Goal: Transaction & Acquisition: Register for event/course

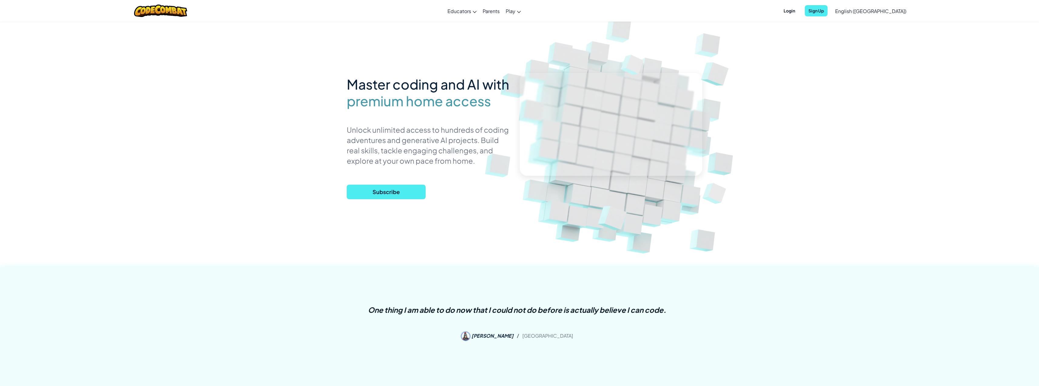
drag, startPoint x: 387, startPoint y: 151, endPoint x: 393, endPoint y: 152, distance: 5.8
click at [503, 12] on link "Parents" at bounding box center [491, 11] width 23 height 16
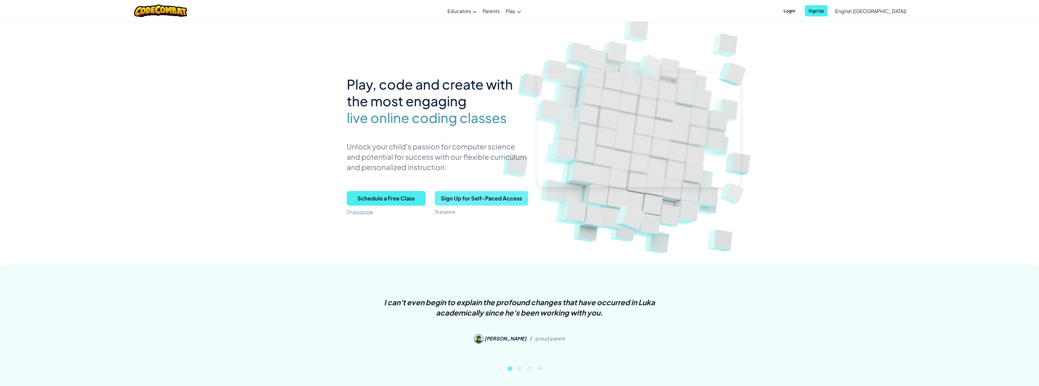
click at [456, 199] on span "Sign Up for Self-Paced Access" at bounding box center [481, 198] width 93 height 15
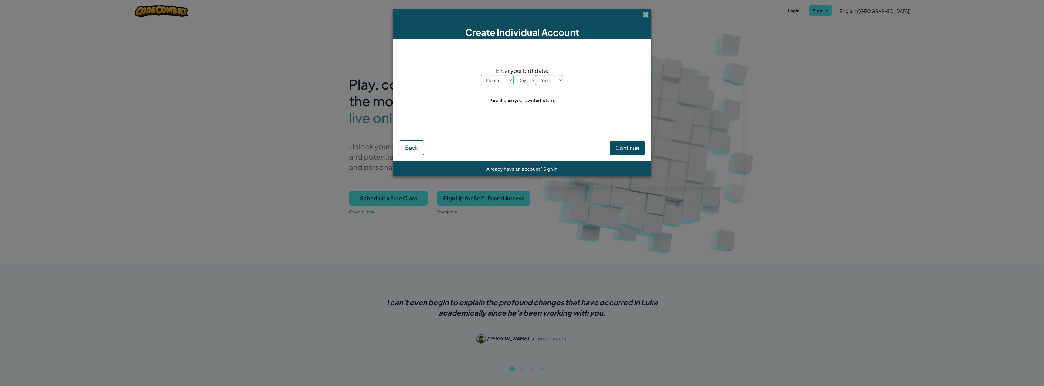
click at [497, 224] on div "Create Individual Account Enter your birthdate: Month January February March Ap…" at bounding box center [522, 193] width 1044 height 386
click at [645, 15] on span at bounding box center [645, 15] width 6 height 6
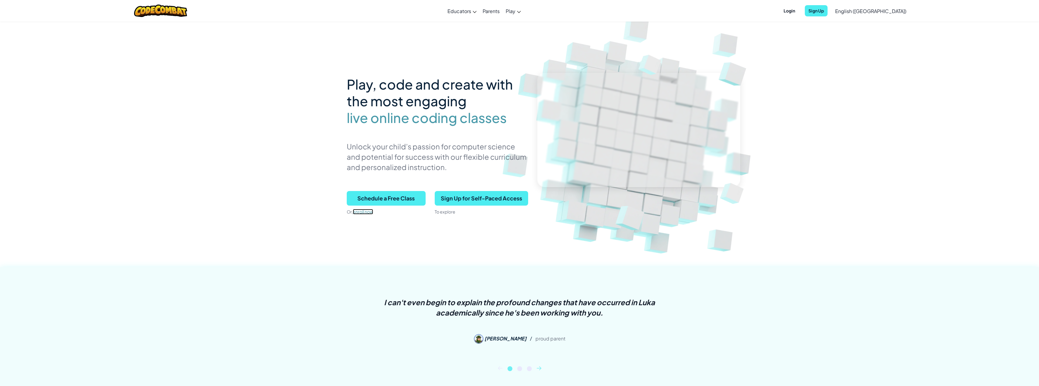
click at [367, 212] on link "enroll now" at bounding box center [363, 211] width 20 height 5
click at [479, 201] on span "Sign Up for Self-Paced Access" at bounding box center [481, 198] width 93 height 15
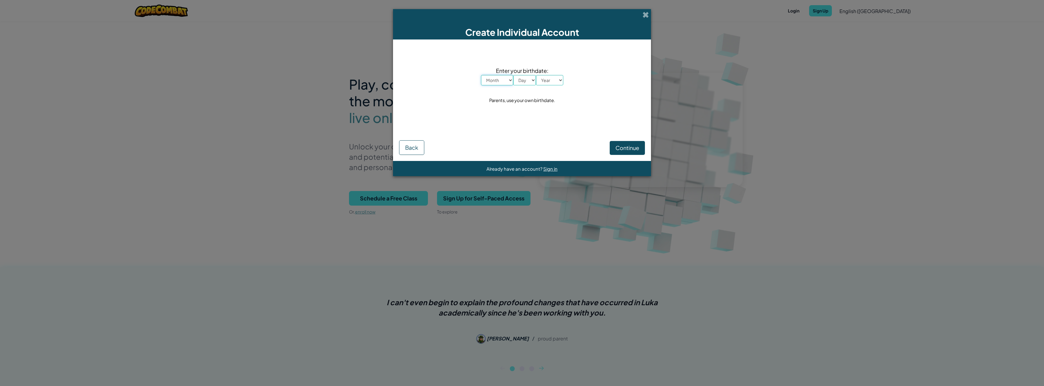
click at [501, 81] on select "Month January February March April May June July August September October Novem…" at bounding box center [497, 80] width 32 height 10
drag, startPoint x: 590, startPoint y: 82, endPoint x: 593, endPoint y: 79, distance: 3.9
click at [593, 79] on div "Enter your birthdate: Month January February March April May June July August S…" at bounding box center [522, 86] width 246 height 80
click at [639, 14] on div "Create Individual Account" at bounding box center [522, 24] width 258 height 30
click at [642, 13] on div "Create Individual Account" at bounding box center [522, 24] width 258 height 30
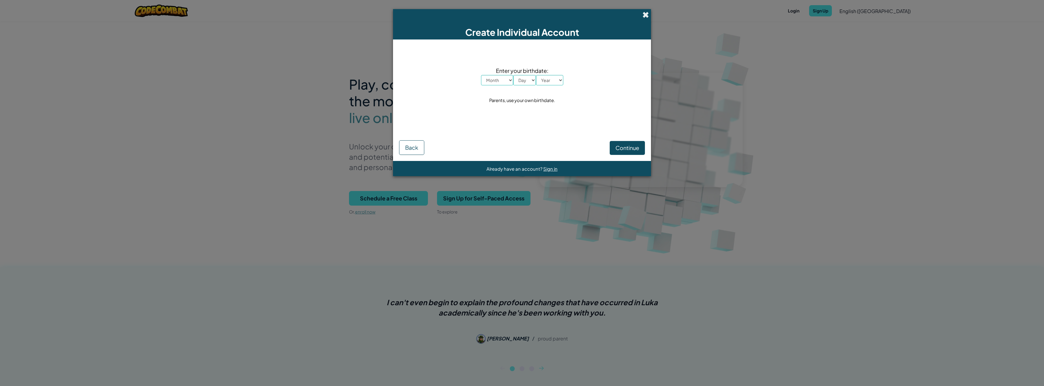
click at [646, 16] on span at bounding box center [645, 15] width 6 height 6
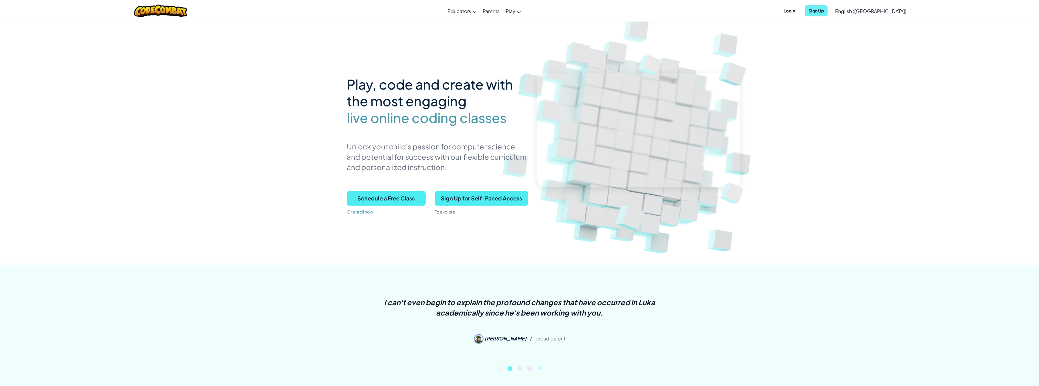
click at [828, 15] on span "Sign Up" at bounding box center [816, 10] width 23 height 11
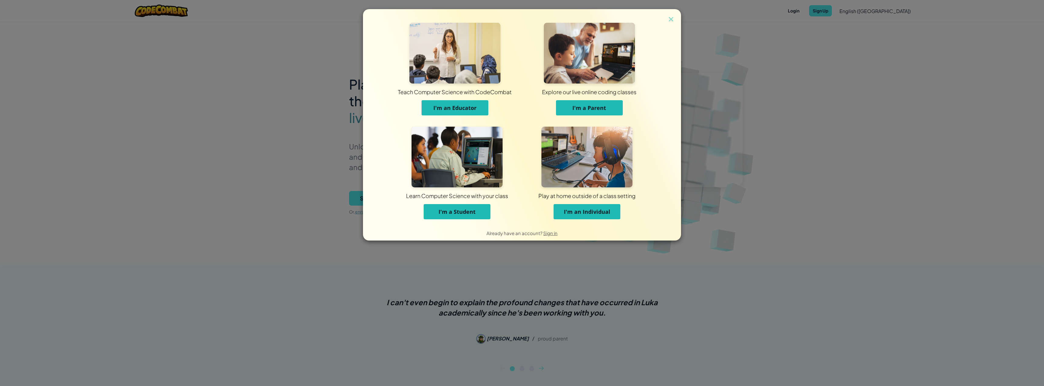
click at [606, 110] on span "I'm a Parent" at bounding box center [589, 107] width 34 height 7
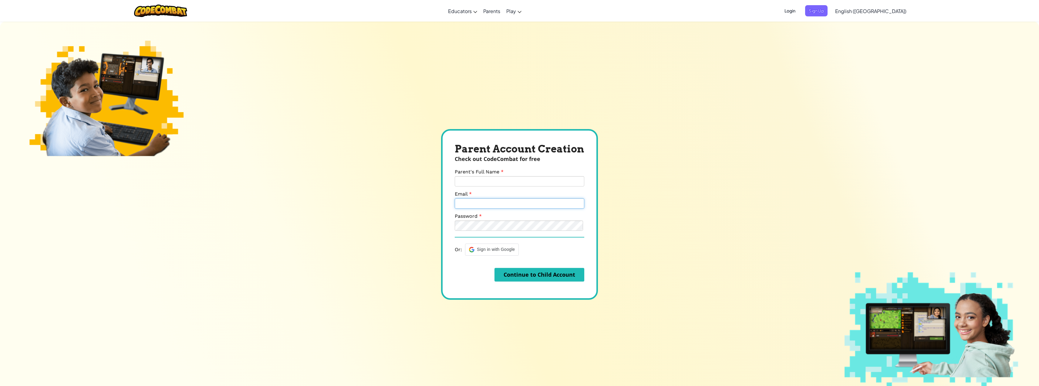
type input "pkpei476@yahoo.com"
click at [529, 181] on input "Parent's Full Name" at bounding box center [520, 181] width 130 height 10
click at [567, 173] on div "Parent's Full Name" at bounding box center [520, 178] width 130 height 18
click at [799, 9] on span "Login" at bounding box center [790, 10] width 18 height 11
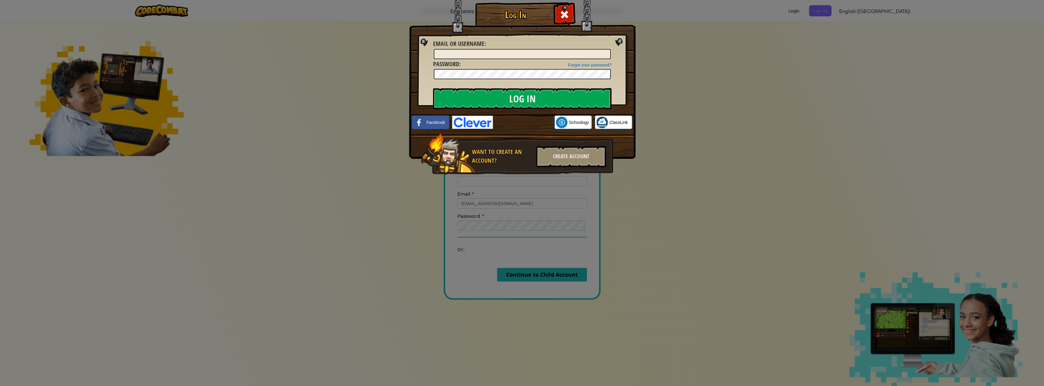
type input "pkpei476@yahoo.com"
drag, startPoint x: 551, startPoint y: 96, endPoint x: 577, endPoint y: 104, distance: 27.5
click at [550, 96] on input "Log In" at bounding box center [522, 98] width 178 height 21
